Goal: Task Accomplishment & Management: Complete application form

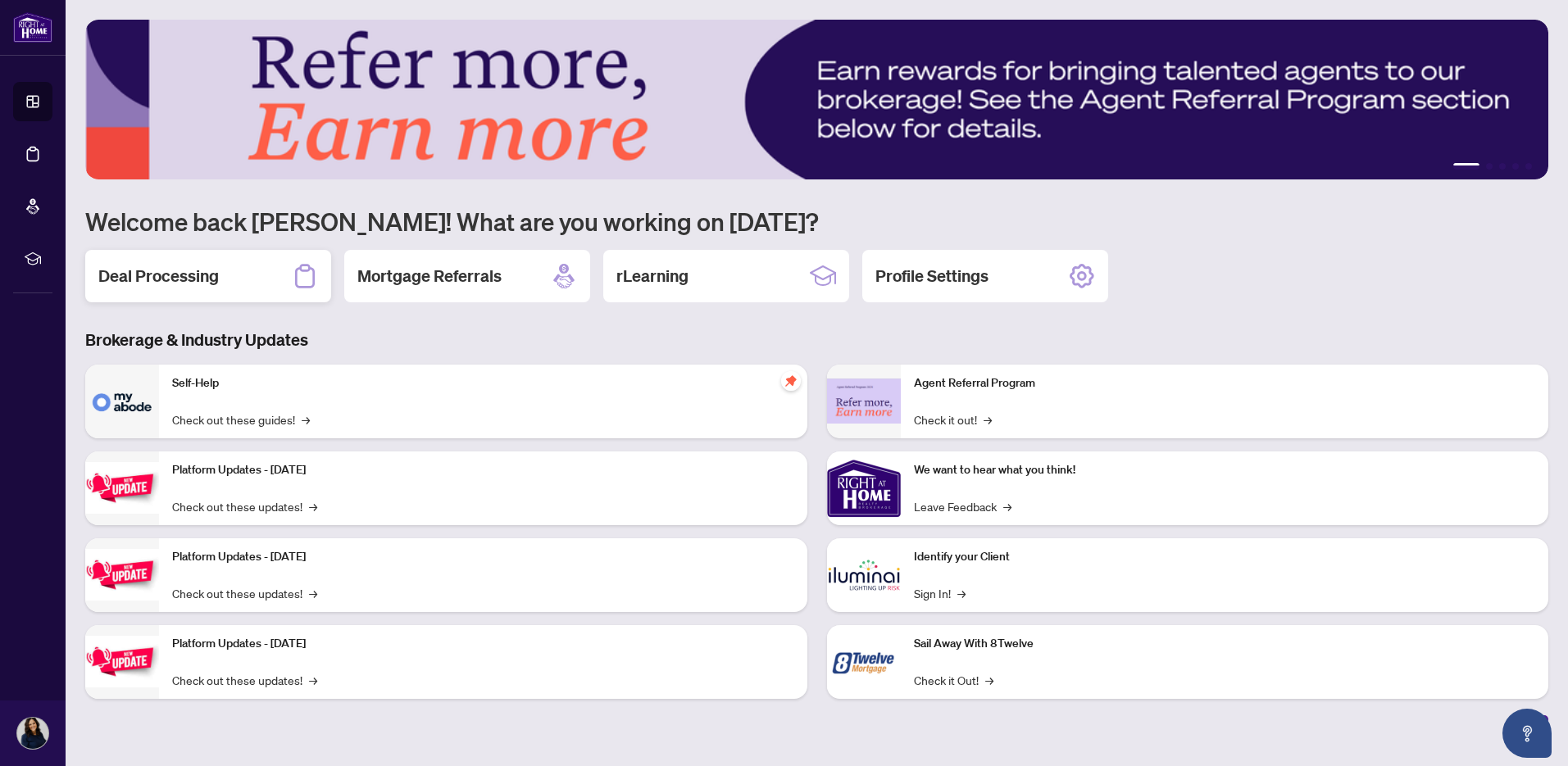
click at [172, 282] on h2 "Deal Processing" at bounding box center [159, 276] width 120 height 23
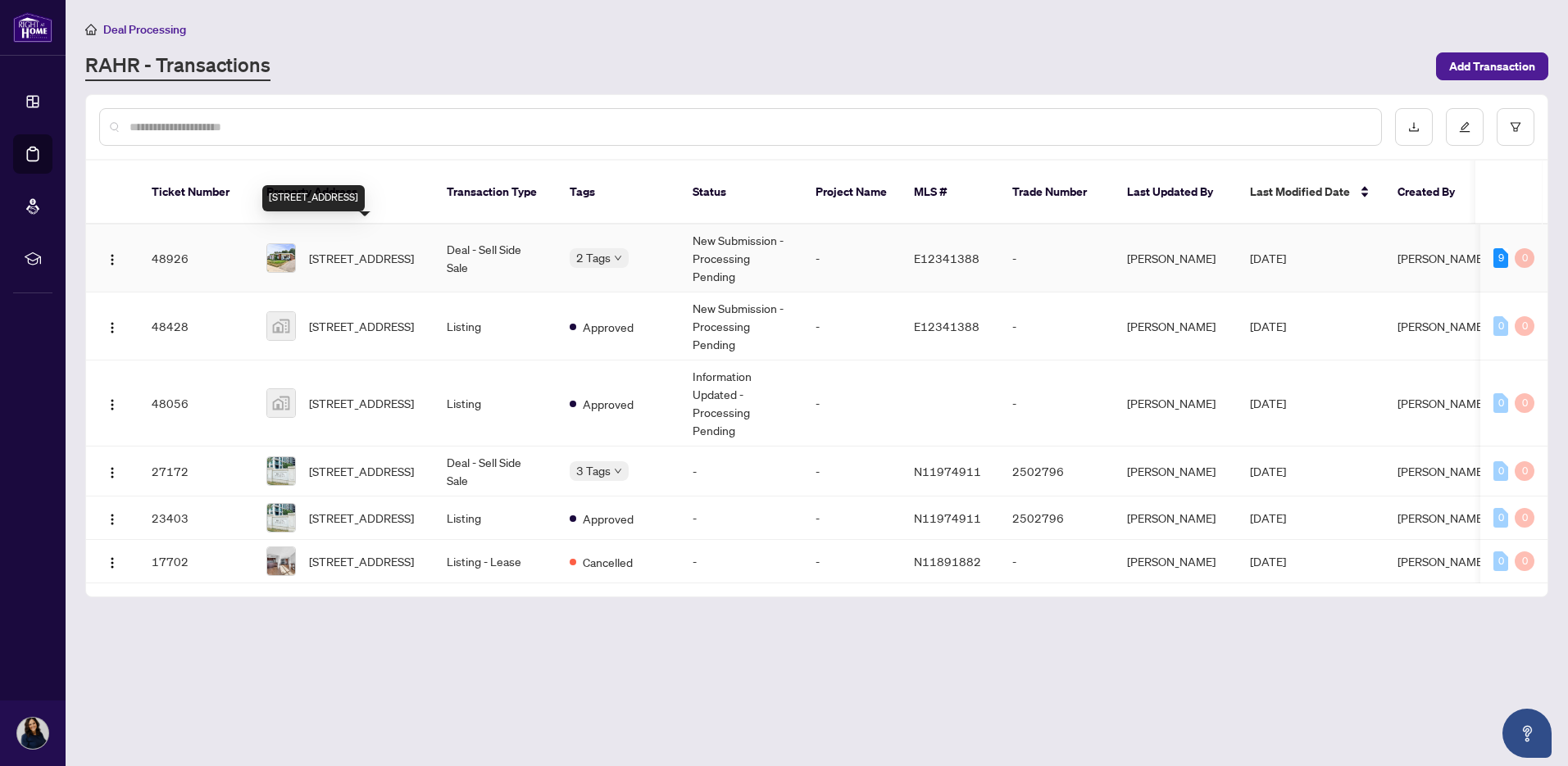
click at [383, 249] on span "[STREET_ADDRESS]" at bounding box center [361, 257] width 105 height 18
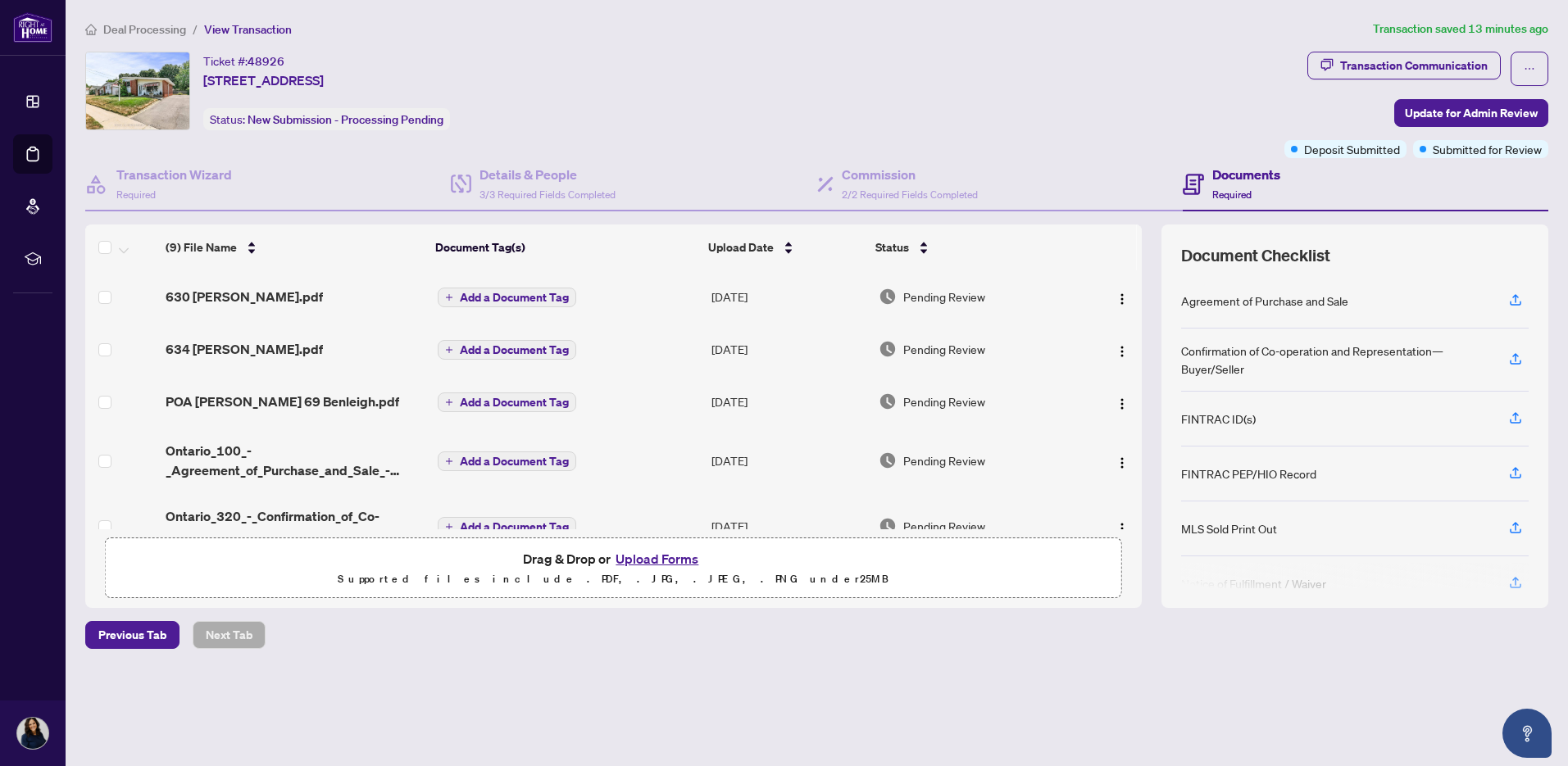
click at [672, 555] on button "Upload Forms" at bounding box center [657, 558] width 93 height 21
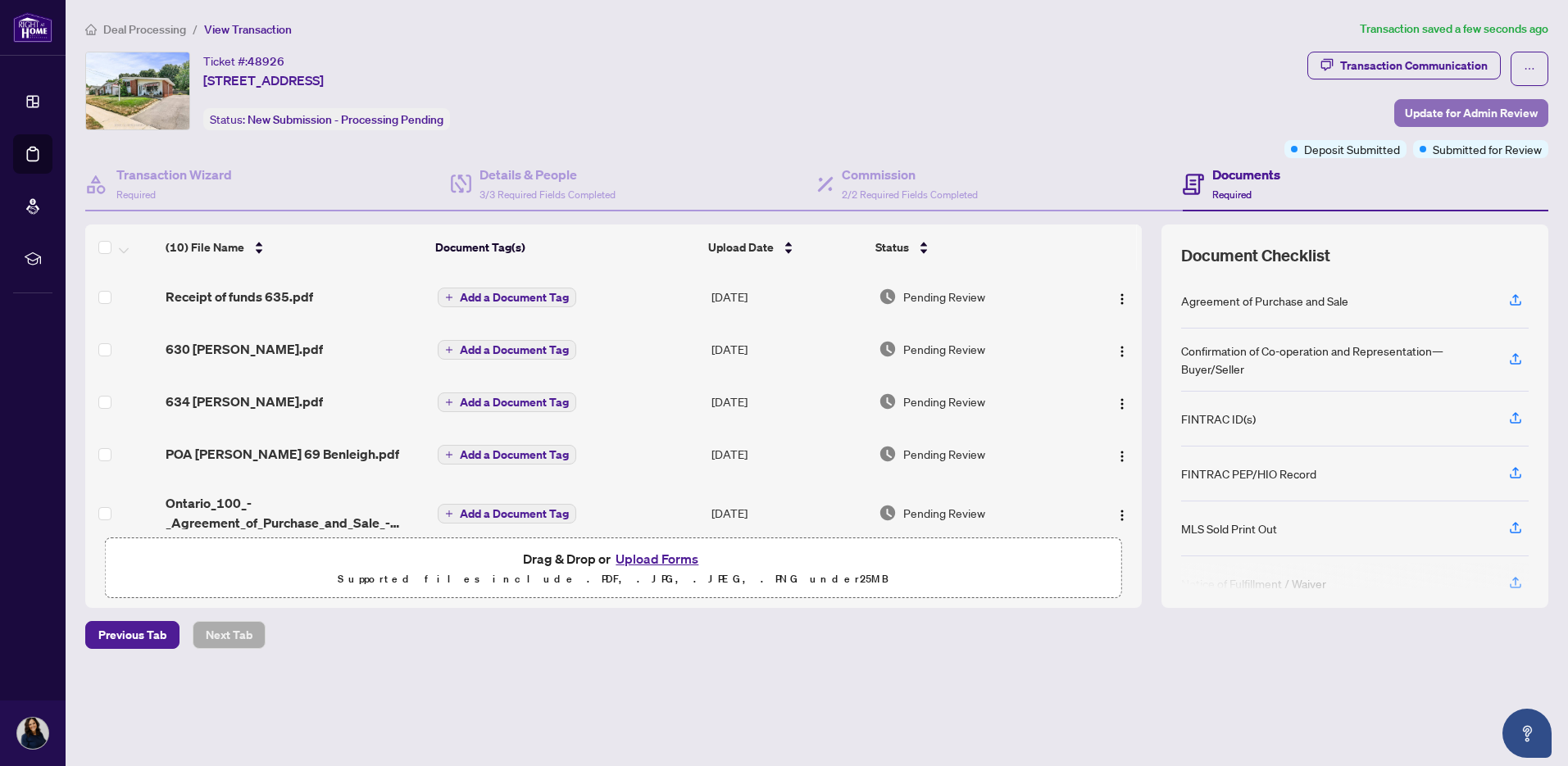
click at [1434, 110] on span "Update for Admin Review" at bounding box center [1470, 113] width 133 height 27
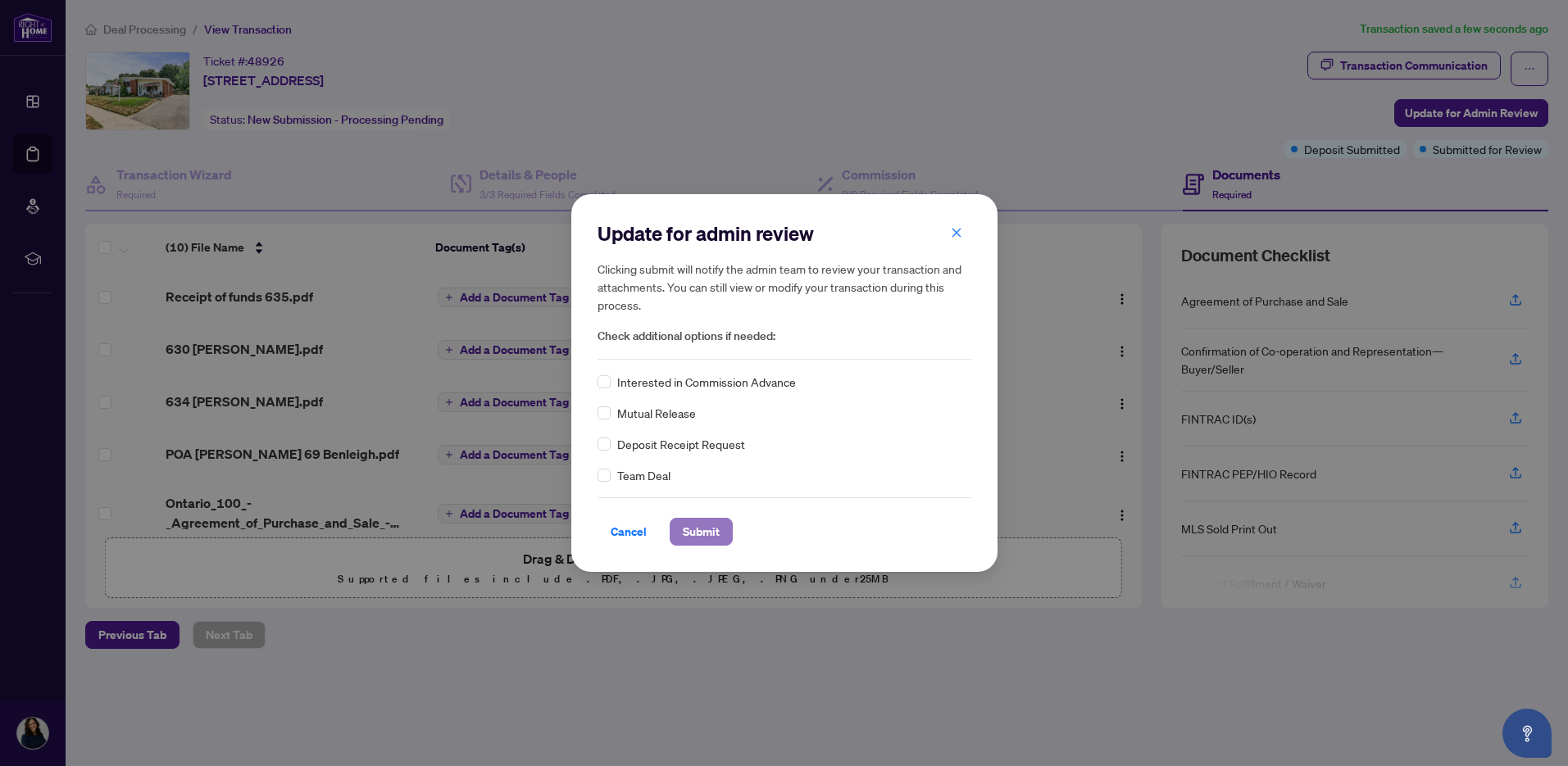
click at [713, 534] on span "Submit" at bounding box center [701, 532] width 37 height 27
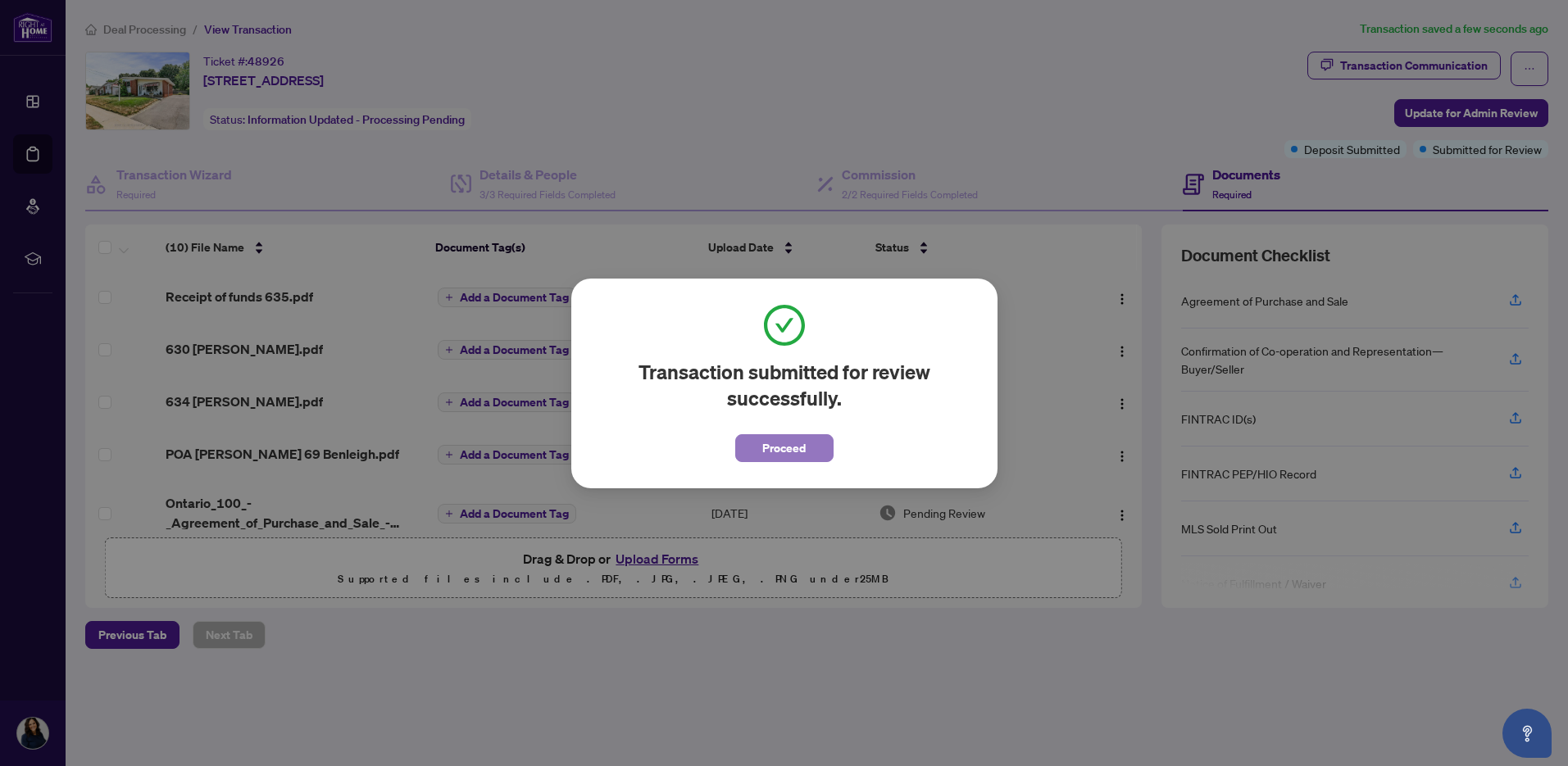
click at [775, 450] on span "Proceed" at bounding box center [783, 448] width 44 height 27
